Goal: Transaction & Acquisition: Purchase product/service

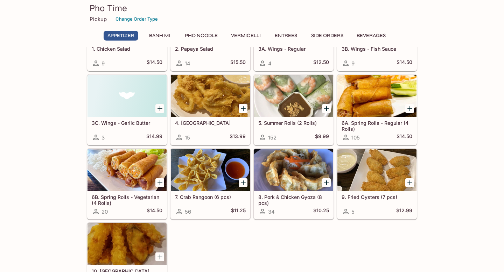
scroll to position [108, 0]
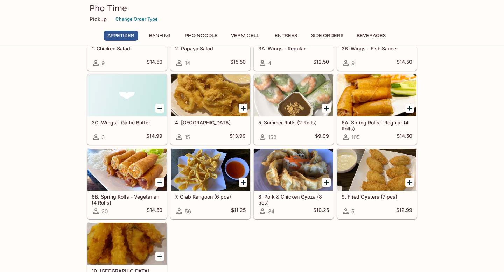
click at [326, 111] on icon "Add 5. Summer Rolls (2 Rolls)" at bounding box center [326, 108] width 8 height 8
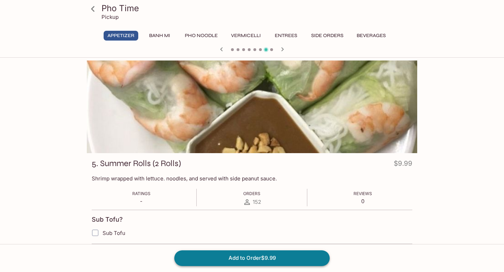
click at [240, 259] on button "Add to Order $9.99" at bounding box center [251, 258] width 155 height 15
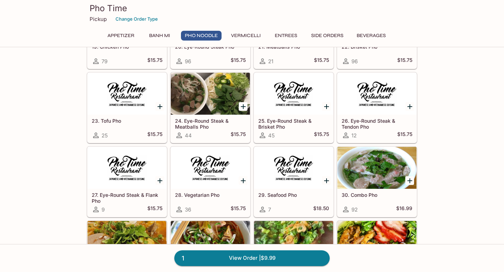
scroll to position [605, 0]
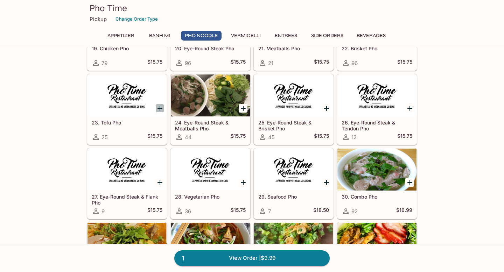
click at [158, 110] on icon "Add 23. Tofu Pho" at bounding box center [160, 108] width 8 height 8
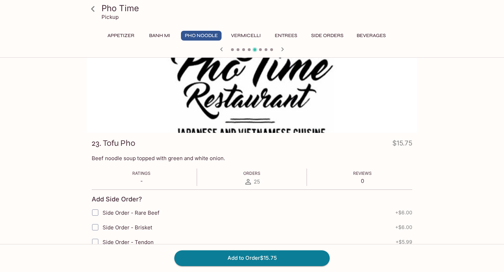
scroll to position [21, 0]
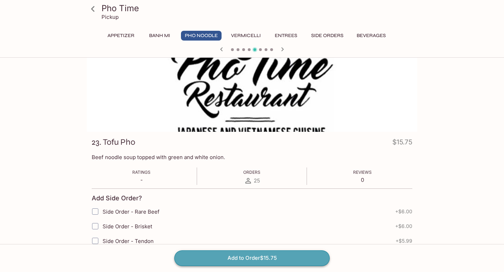
click at [243, 260] on button "Add to Order $15.75" at bounding box center [251, 258] width 155 height 15
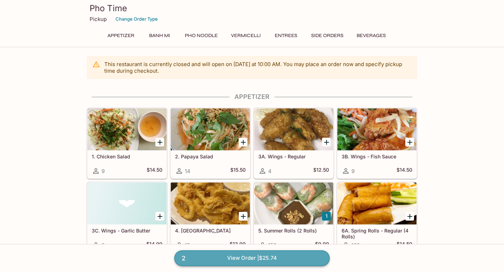
click at [234, 259] on link "2 View Order | $25.74" at bounding box center [251, 258] width 155 height 15
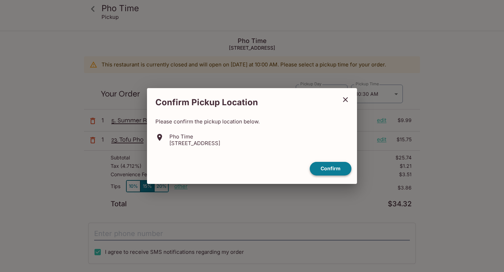
click at [330, 171] on button "Confirm" at bounding box center [331, 169] width 42 height 14
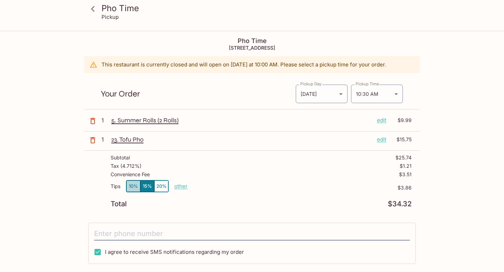
click at [128, 185] on button "10%" at bounding box center [133, 187] width 14 height 12
